Goal: Transaction & Acquisition: Purchase product/service

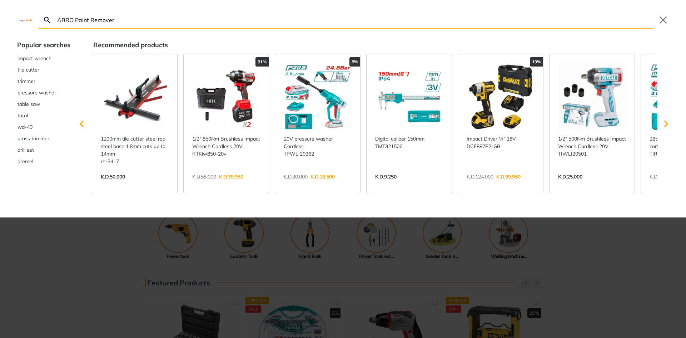
type input "ABRO Paint Remover"
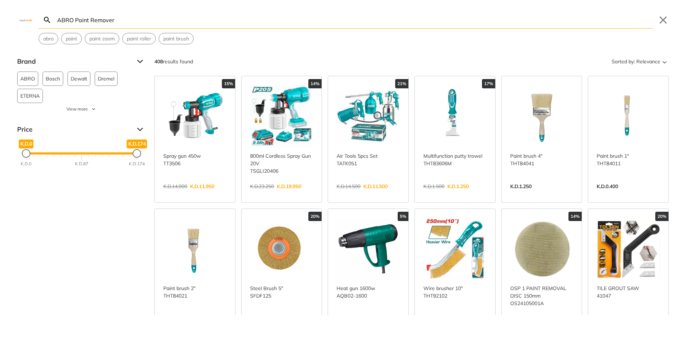
drag, startPoint x: 53, startPoint y: 311, endPoint x: 57, endPoint y: 299, distance: 12.4
click at [54, 311] on div "Brand ABRO 19 Bosch 29 Dewalt 5 Dremel 15 ETERNA 7 Fixtec 22 Hasuco 20 Ingco 9 …" at bounding box center [343, 185] width 686 height 259
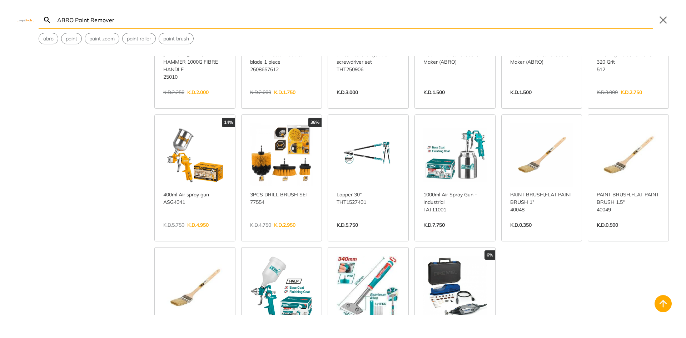
scroll to position [787, 0]
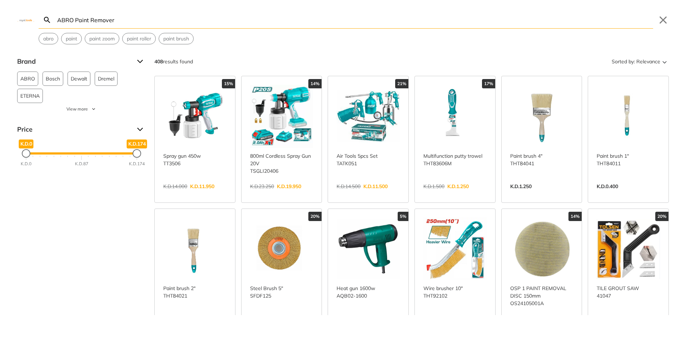
click at [109, 19] on input "ABRO Paint Remover" at bounding box center [355, 19] width 598 height 17
click at [122, 21] on input "ABRO Paint Remover" at bounding box center [355, 19] width 598 height 17
drag, startPoint x: 73, startPoint y: 19, endPoint x: 14, endPoint y: 25, distance: 58.9
click at [14, 25] on div "Search ABRO Paint Remover Submit Close abro paint paint zoom paint roller paint…" at bounding box center [343, 22] width 686 height 44
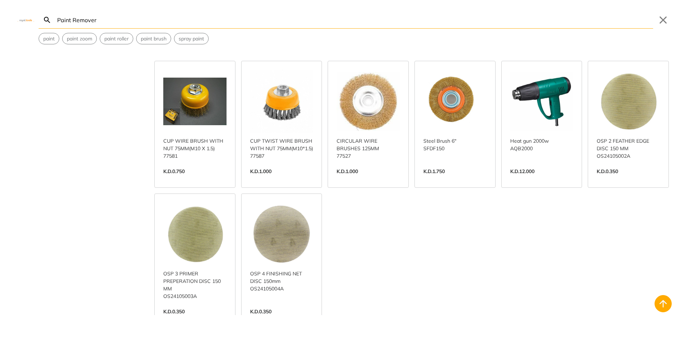
scroll to position [393, 0]
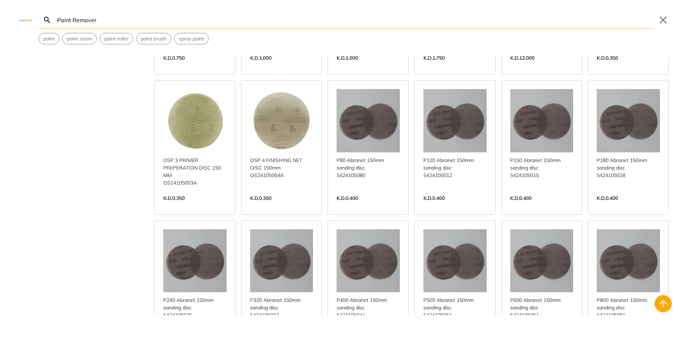
scroll to position [715, 0]
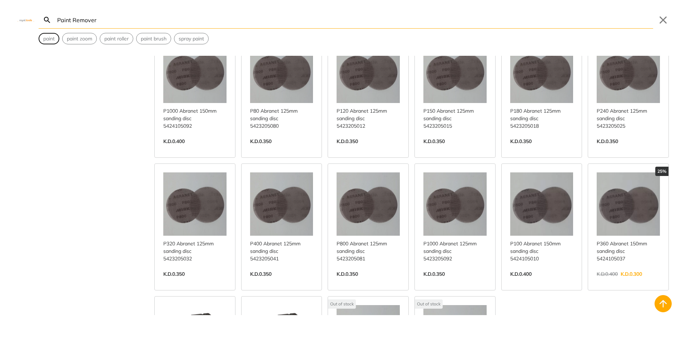
click at [49, 42] on span "paint" at bounding box center [48, 39] width 11 height 8
type input "paint"
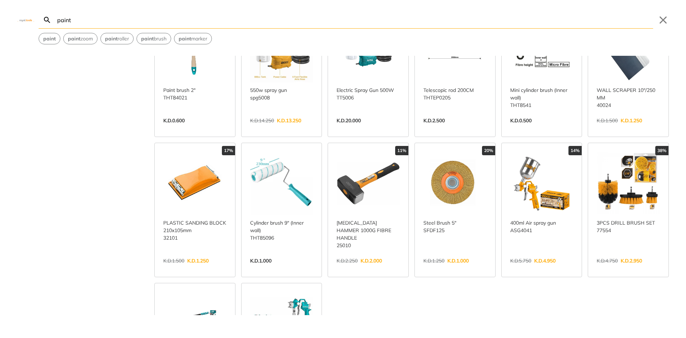
scroll to position [215, 0]
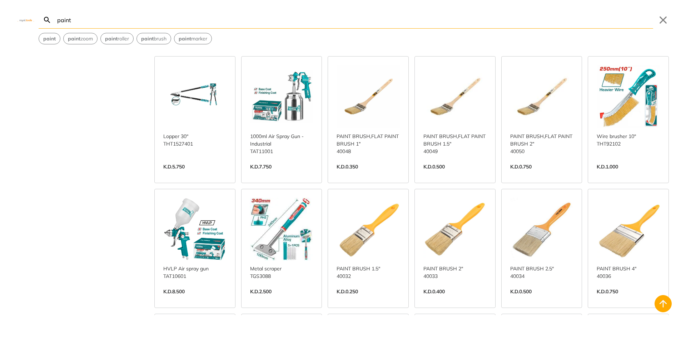
scroll to position [572, 0]
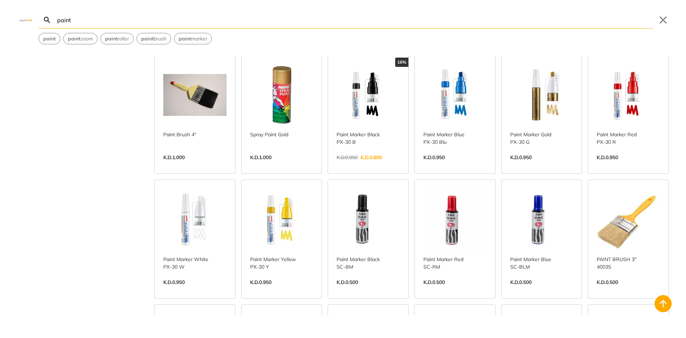
scroll to position [930, 0]
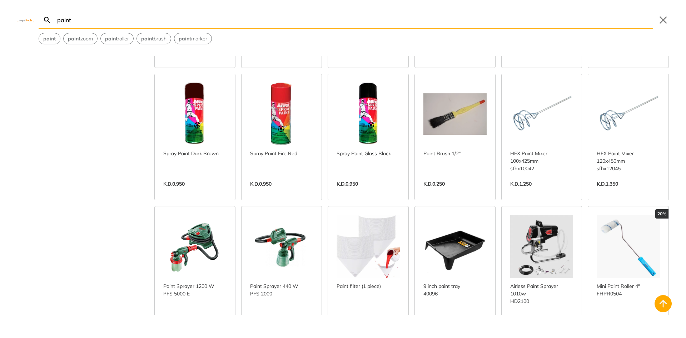
scroll to position [1502, 0]
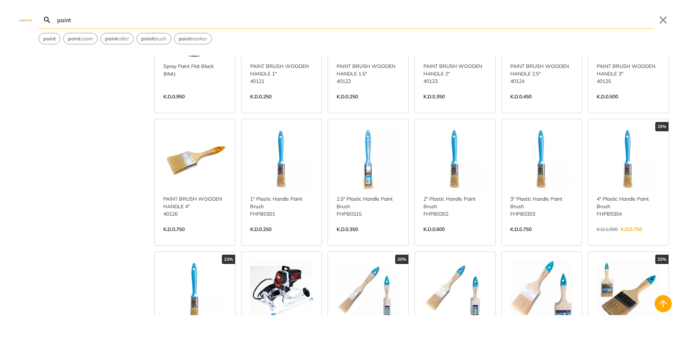
scroll to position [1966, 0]
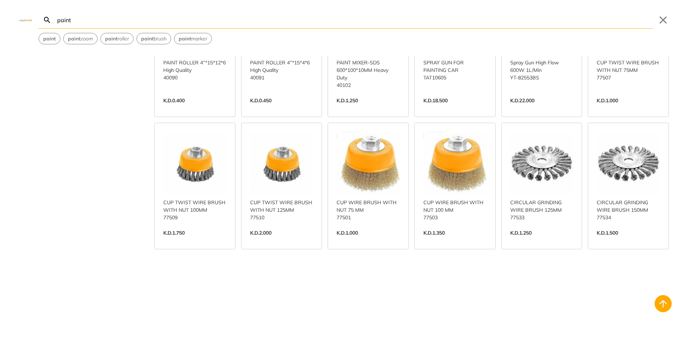
scroll to position [2459, 0]
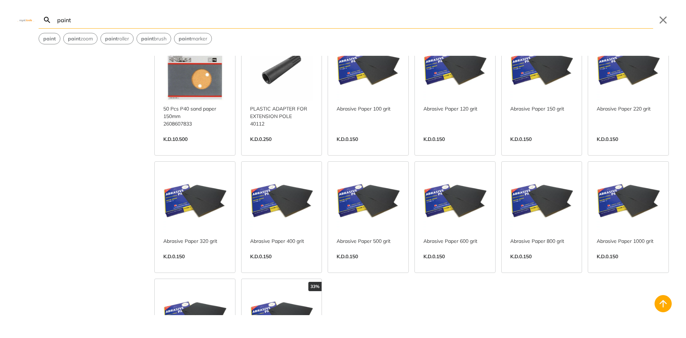
scroll to position [2959, 0]
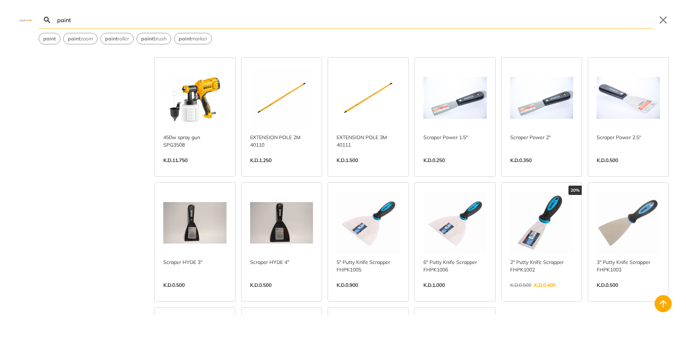
scroll to position [3281, 0]
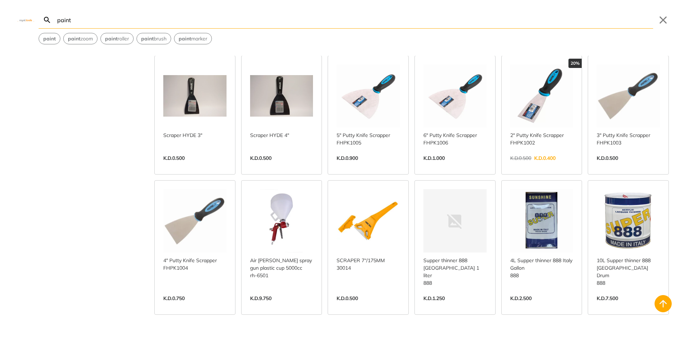
scroll to position [3567, 0]
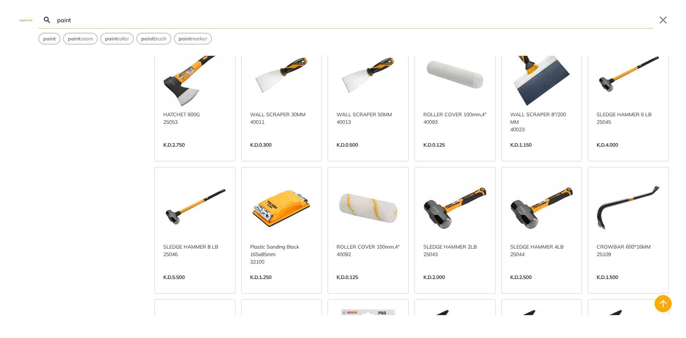
scroll to position [3781, 0]
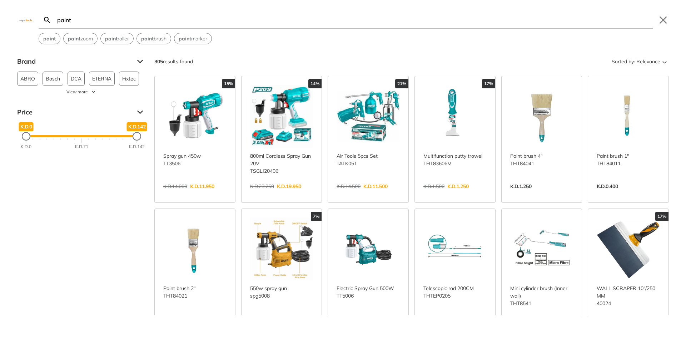
click at [307, 41] on div "paint paint zoom paint roller paint brush paint marker" at bounding box center [346, 38] width 615 height 11
click at [71, 276] on div "Brand ABRO 12 Bosch 5 DCA 3 ETERNA 7 Fixtec 22 Hasuco 20 Ingco 7 Irgam 8 Mirka …" at bounding box center [343, 185] width 686 height 259
click at [72, 276] on div "Brand ABRO 12 Bosch 5 DCA 3 ETERNA 7 Fixtec 22 Hasuco 20 Ingco 7 Irgam 8 Mirka …" at bounding box center [343, 185] width 686 height 259
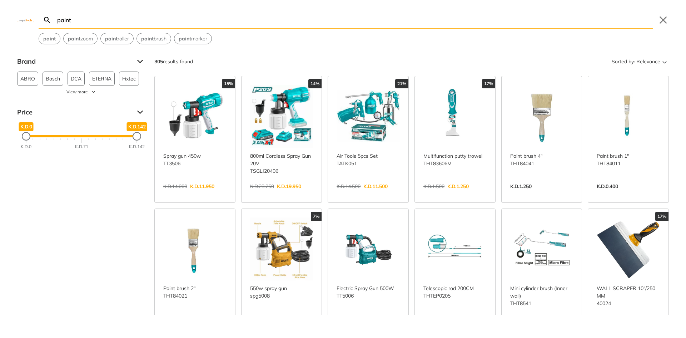
click at [81, 135] on div at bounding box center [81, 135] width 111 height 1
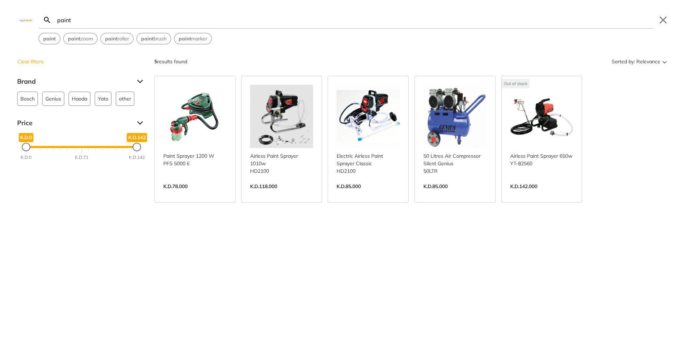
drag, startPoint x: 80, startPoint y: 148, endPoint x: 17, endPoint y: 156, distance: 63.9
click at [17, 156] on div "K.D.0 K.D.0 K.D.142 K.D.142 K.D.0 K.D.71 K.D.142" at bounding box center [81, 147] width 129 height 36
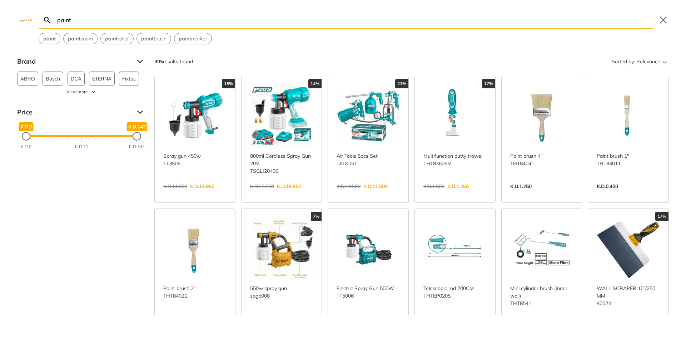
click at [93, 232] on div "Brand ABRO 12 Bosch 5 DCA 3 ETERNA 7 Fixtec 22 Hasuco 20 Ingco 7 Irgam 8 Mirka …" at bounding box center [343, 185] width 686 height 259
click at [287, 49] on div "Search paint paint Submit Close paint paint zoom paint roller paint brush paint…" at bounding box center [343, 169] width 686 height 338
click at [49, 232] on div "Brand ABRO 12 Bosch 5 DCA 3 ETERNA 7 Fixtec 22 Hasuco 20 Ingco 7 Irgam 8 Mirka …" at bounding box center [343, 185] width 686 height 259
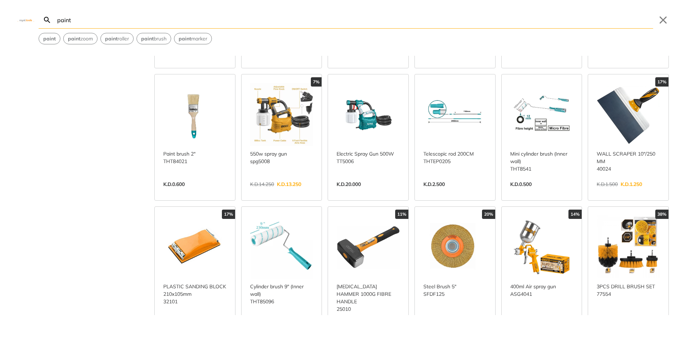
scroll to position [286, 0]
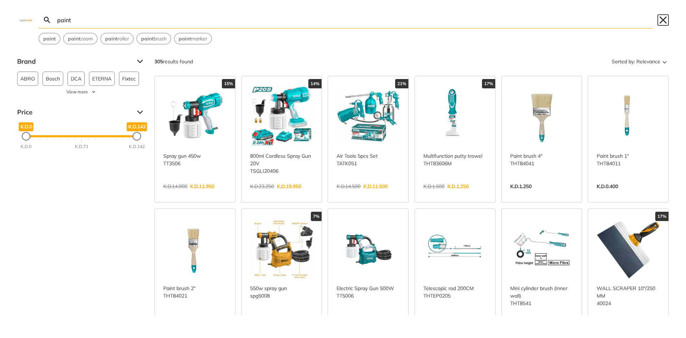
click at [667, 19] on button "Close" at bounding box center [663, 19] width 11 height 11
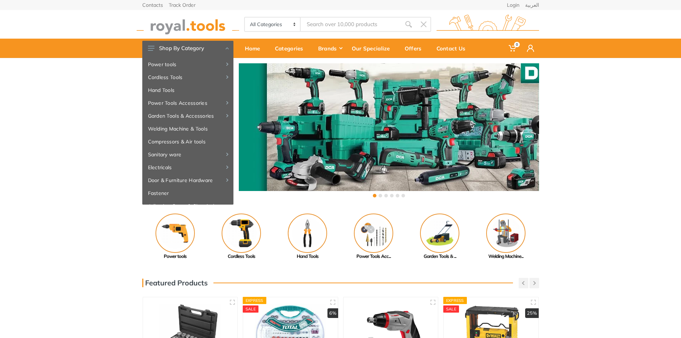
click at [31, 159] on div "‹ ›" at bounding box center [340, 131] width 681 height 147
click at [284, 27] on select "All Categories Power tools Cordless Tools Hand Tools Power Tools Accessories Ga…" at bounding box center [273, 25] width 56 height 14
select select "21"
click at [245, 18] on select "All Categories Power tools Cordless Tools Hand Tools Power Tools Accessories Ga…" at bounding box center [273, 25] width 56 height 14
type input "ABRO Paint Remover"
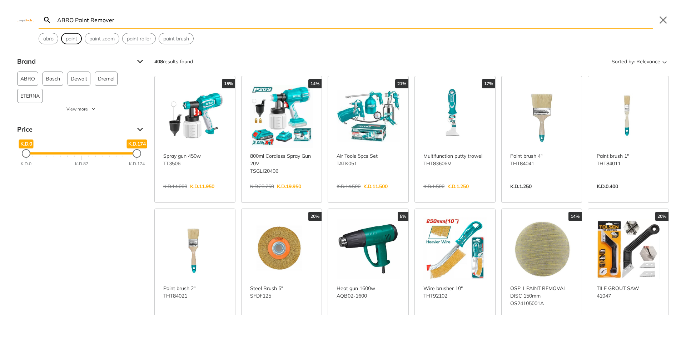
click at [77, 38] on span "paint" at bounding box center [71, 39] width 11 height 8
type input "paint"
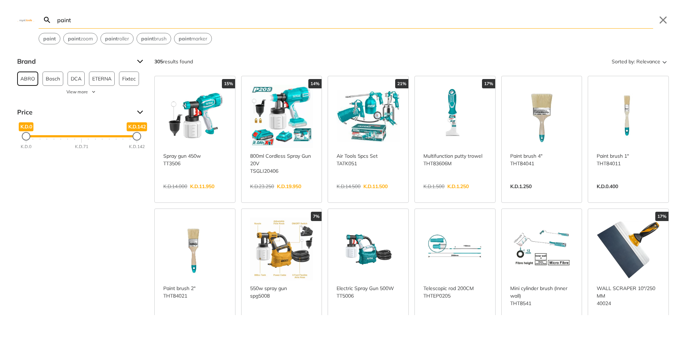
click at [26, 78] on span "ABRO" at bounding box center [27, 79] width 15 height 14
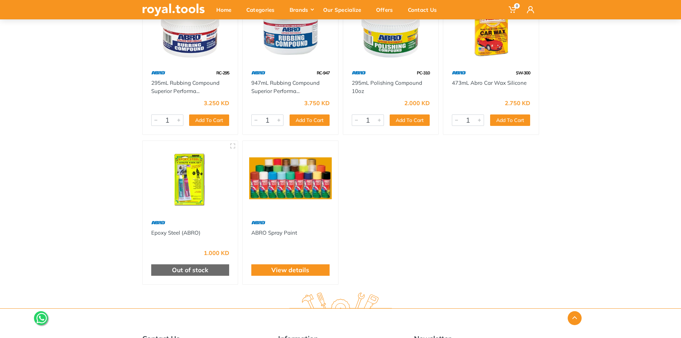
scroll to position [179, 0]
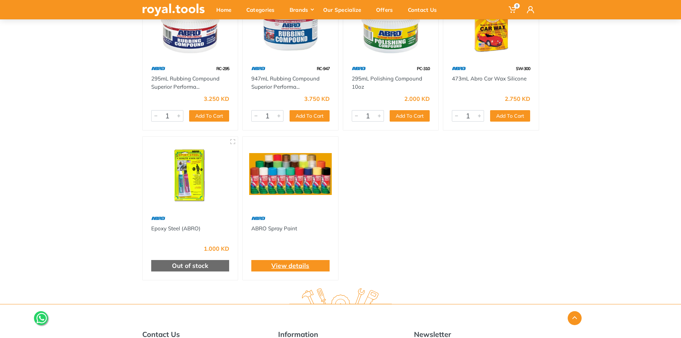
click at [304, 268] on link "View details" at bounding box center [290, 265] width 38 height 9
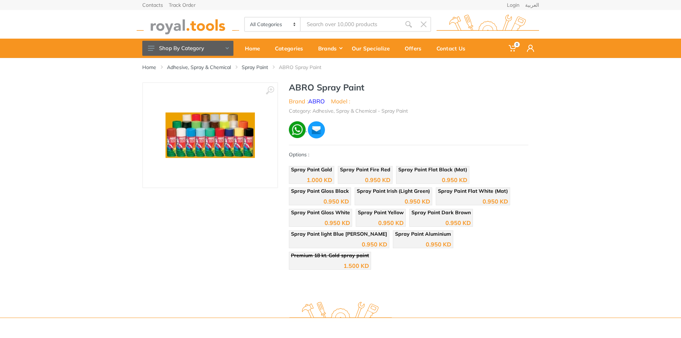
click at [298, 130] on img at bounding box center [297, 129] width 17 height 17
